Goal: Transaction & Acquisition: Purchase product/service

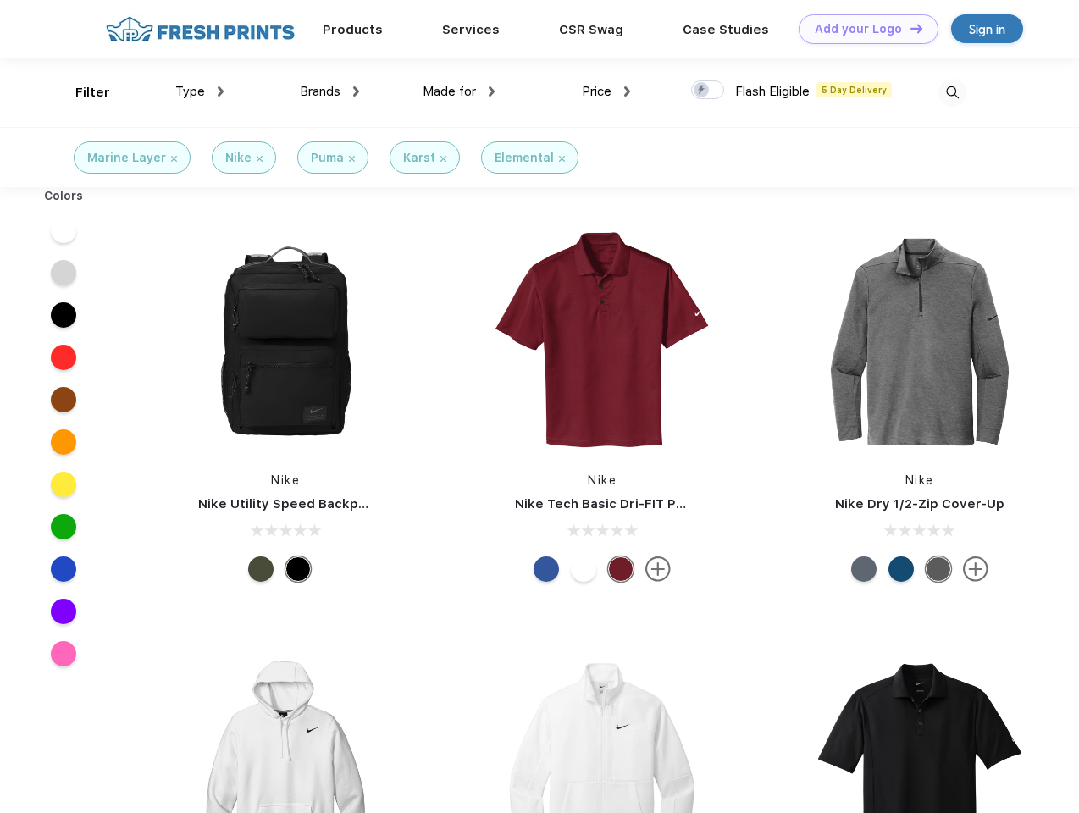
click at [862, 29] on link "Add your Logo Design Tool" at bounding box center [869, 29] width 140 height 30
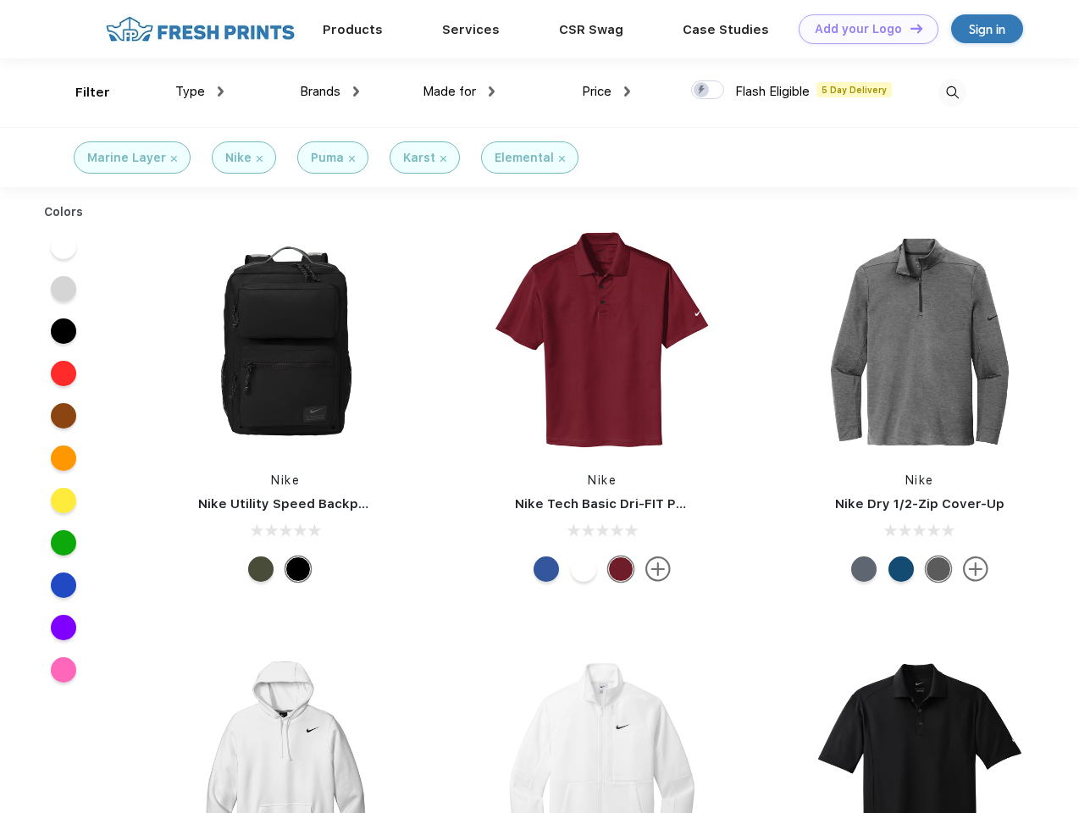
click at [0, 0] on div "Design Tool" at bounding box center [0, 0] width 0 height 0
click at [909, 28] on link "Add your Logo Design Tool" at bounding box center [869, 29] width 140 height 30
click at [81, 92] on div "Filter" at bounding box center [92, 92] width 35 height 19
click at [200, 91] on span "Type" at bounding box center [190, 91] width 30 height 15
click at [329, 91] on span "Brands" at bounding box center [320, 91] width 41 height 15
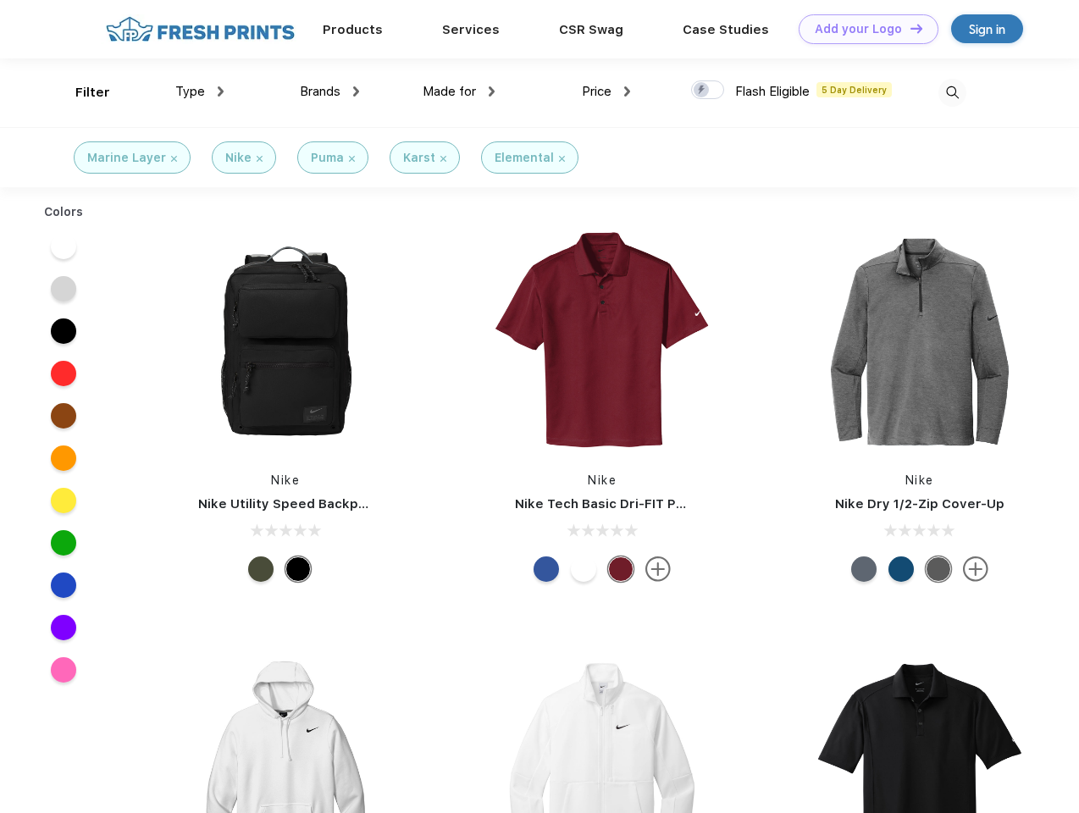
click at [459, 91] on span "Made for" at bounding box center [449, 91] width 53 height 15
click at [606, 91] on span "Price" at bounding box center [597, 91] width 30 height 15
click at [708, 91] on div at bounding box center [707, 89] width 33 height 19
click at [702, 91] on input "checkbox" at bounding box center [696, 85] width 11 height 11
click at [952, 92] on img at bounding box center [952, 93] width 28 height 28
